Goal: Use online tool/utility: Utilize a website feature to perform a specific function

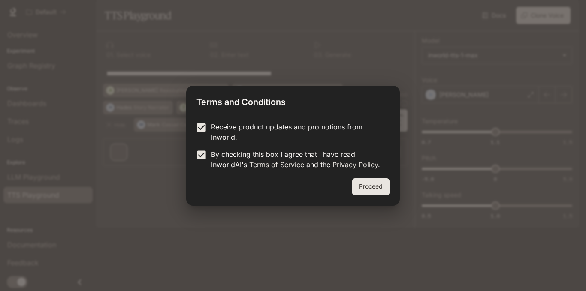
click at [357, 185] on button "Proceed" at bounding box center [370, 186] width 37 height 17
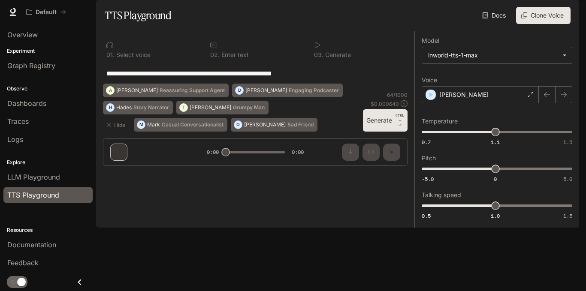
click at [343, 78] on textarea "**********" at bounding box center [255, 74] width 298 height 10
drag, startPoint x: 343, startPoint y: 100, endPoint x: 83, endPoint y: 109, distance: 260.5
click at [96, 109] on main "**********" at bounding box center [337, 114] width 483 height 228
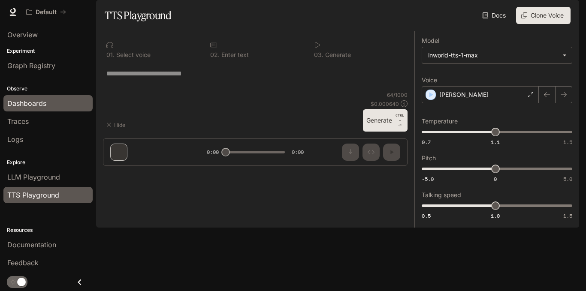
type textarea "*"
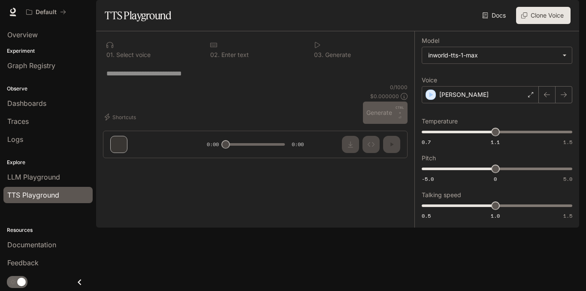
click at [136, 61] on div "0 1 . Select voice" at bounding box center [151, 49] width 97 height 23
drag, startPoint x: 110, startPoint y: 75, endPoint x: 131, endPoint y: 79, distance: 21.8
click at [131, 58] on div "0 1 . Select voice" at bounding box center [151, 55] width 90 height 6
click at [183, 84] on div "* ​" at bounding box center [255, 73] width 305 height 21
click at [183, 78] on textarea at bounding box center [255, 74] width 298 height 10
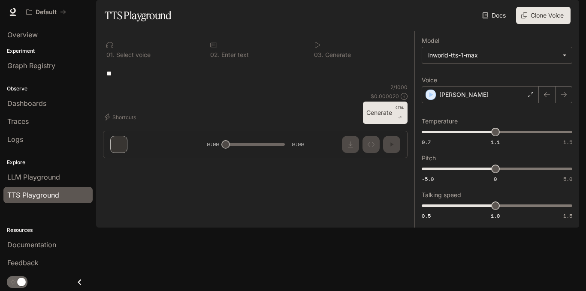
type textarea "*"
type textarea "**********"
click at [381, 124] on button "Generate CTRL + ⏎" at bounding box center [385, 113] width 45 height 22
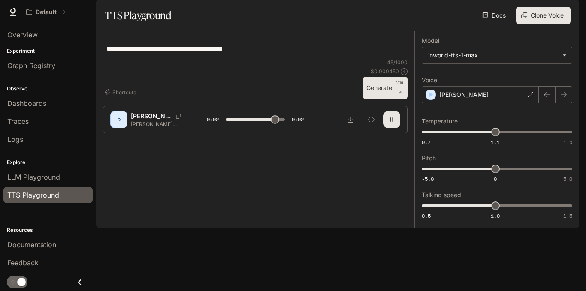
type input "*"
click at [151, 128] on p "[PERSON_NAME] [PERSON_NAME] will be kicked out of yishivah" at bounding box center [158, 124] width 55 height 7
click at [174, 119] on icon "Copy Voice ID" at bounding box center [178, 116] width 9 height 5
click at [114, 127] on div "D" at bounding box center [119, 120] width 14 height 14
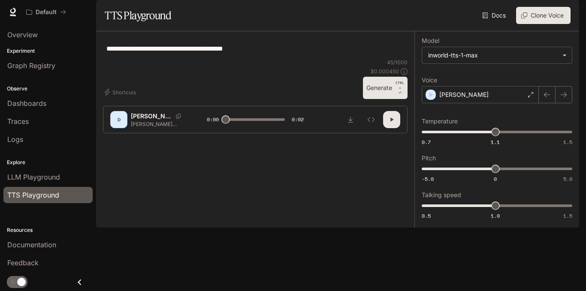
click at [126, 128] on div "D" at bounding box center [118, 119] width 17 height 17
click at [488, 103] on div "[PERSON_NAME]" at bounding box center [480, 94] width 117 height 17
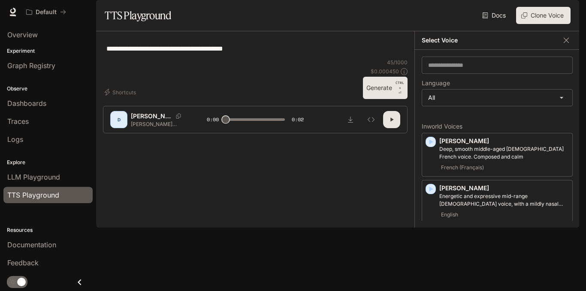
click at [562, 24] on button "Clone Voice" at bounding box center [543, 15] width 54 height 17
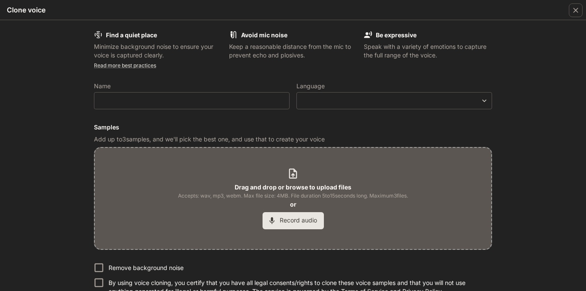
click at [302, 215] on button "Record audio" at bounding box center [292, 220] width 61 height 17
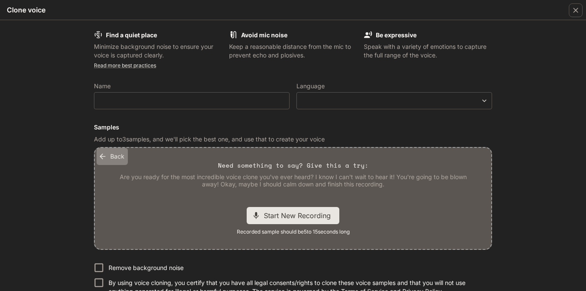
click at [116, 160] on button "Back" at bounding box center [112, 156] width 31 height 17
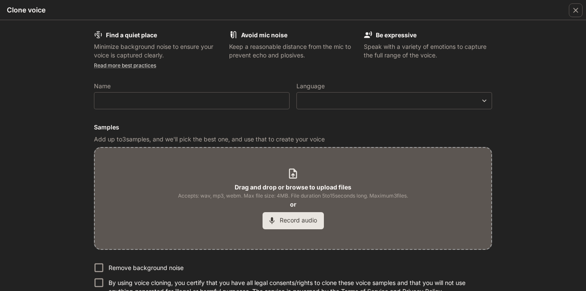
click at [309, 184] on b "Drag and drop or browse to upload files" at bounding box center [293, 187] width 117 height 7
